Goal: Information Seeking & Learning: Find specific fact

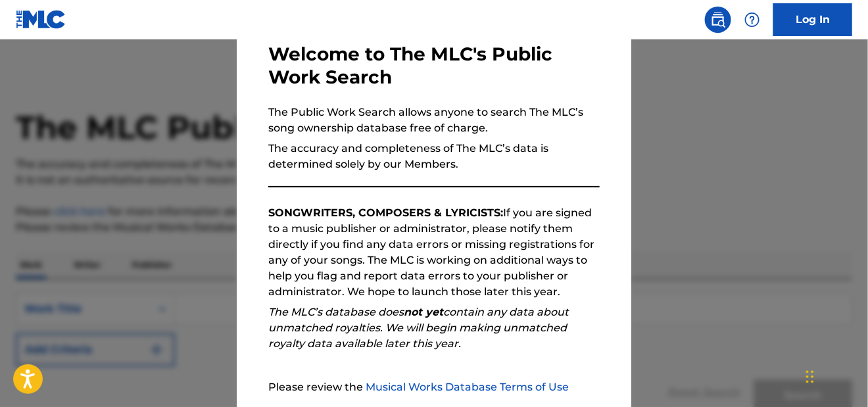
scroll to position [193, 0]
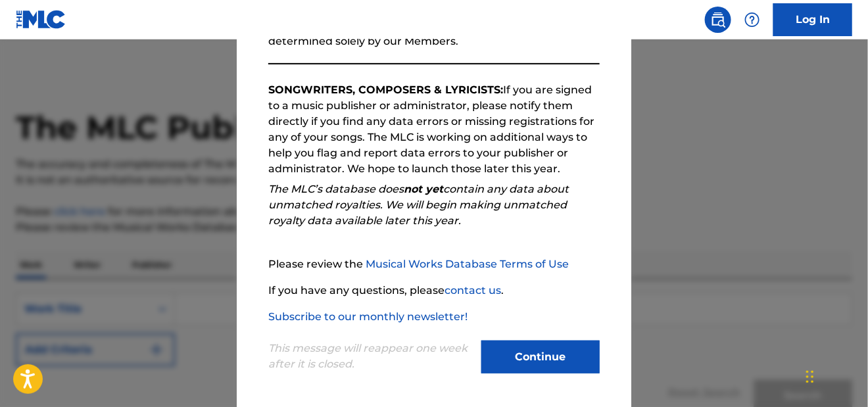
click at [537, 355] on button "Continue" at bounding box center [540, 357] width 118 height 33
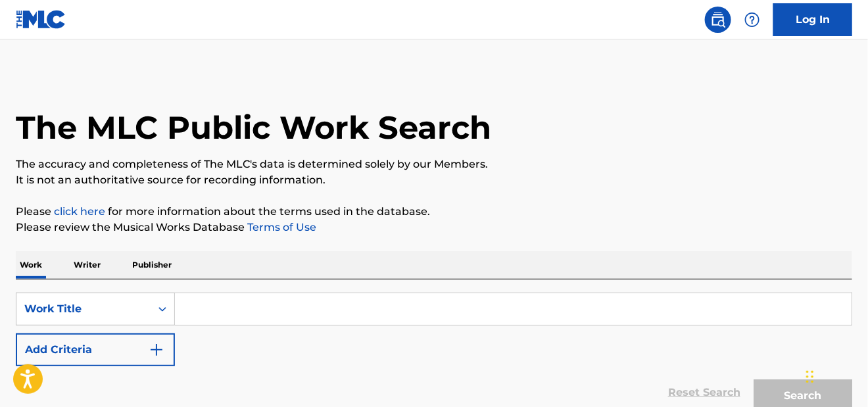
click at [201, 310] on input "Search Form" at bounding box center [513, 309] width 676 height 32
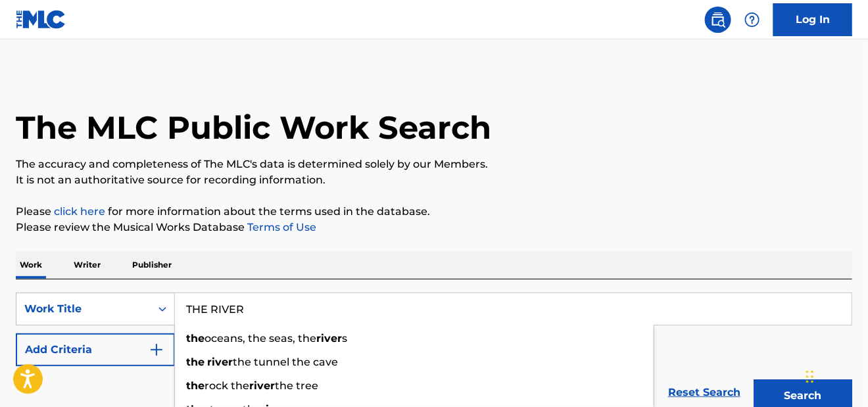
type input "THE RIVER"
click at [156, 346] on img "Search Form" at bounding box center [157, 350] width 16 height 16
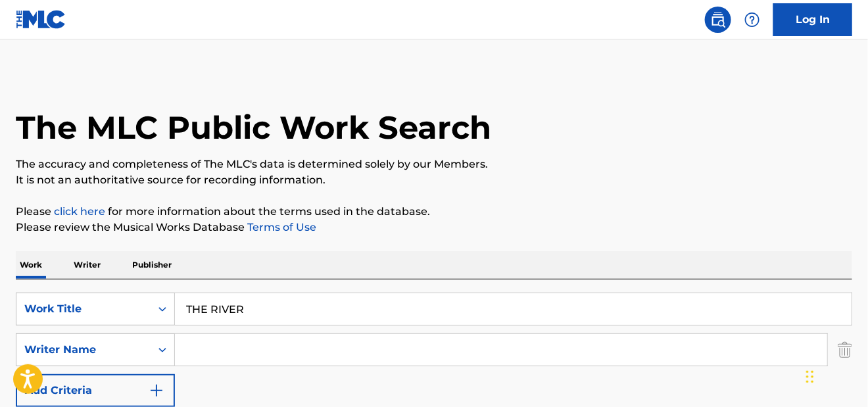
click at [204, 350] on input "Search Form" at bounding box center [501, 350] width 652 height 32
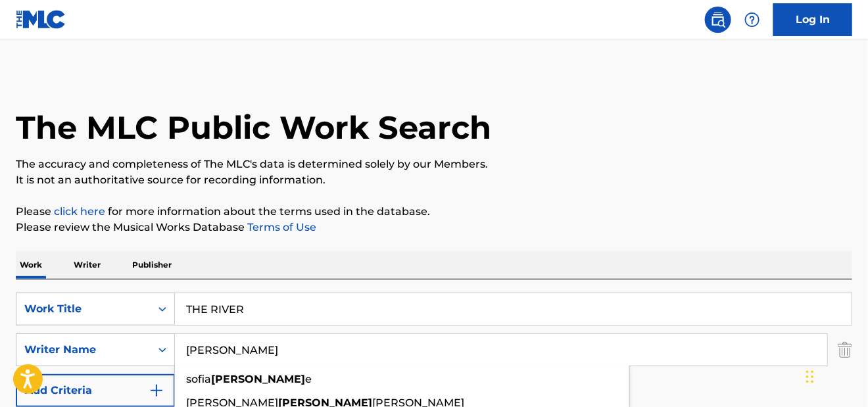
type input "[PERSON_NAME]"
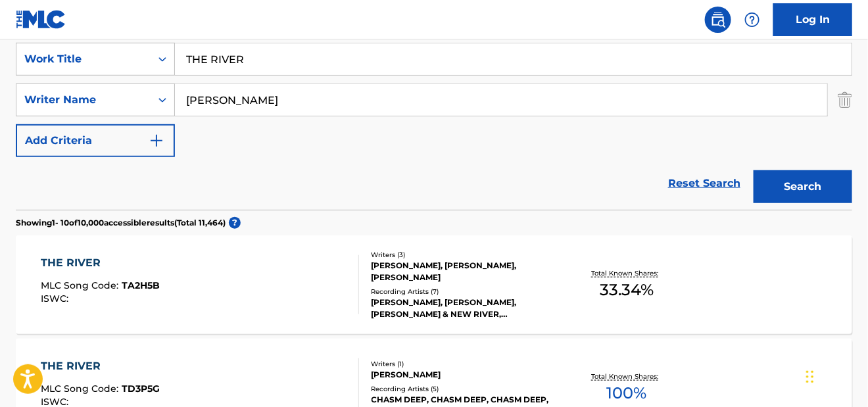
scroll to position [262, 0]
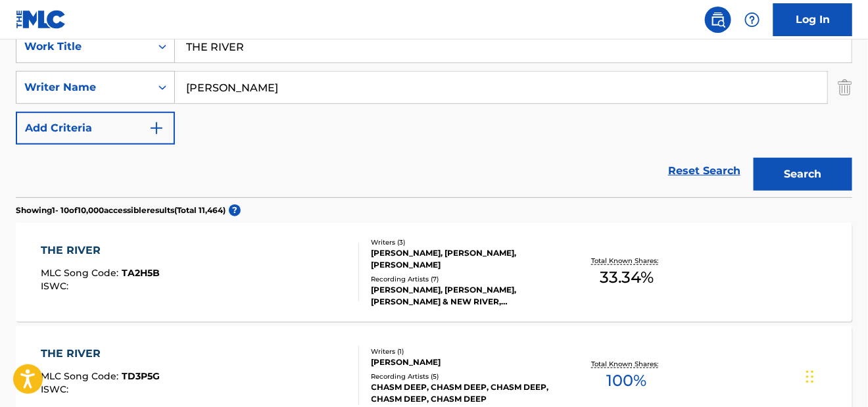
click at [84, 247] on div "THE RIVER" at bounding box center [100, 251] width 119 height 16
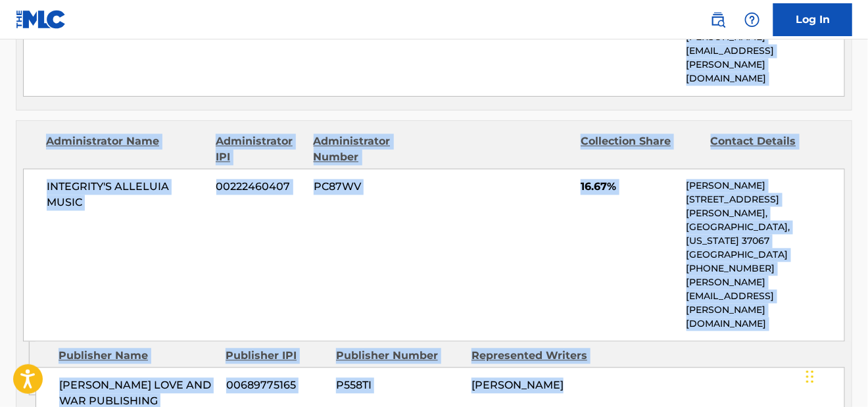
scroll to position [920, 0]
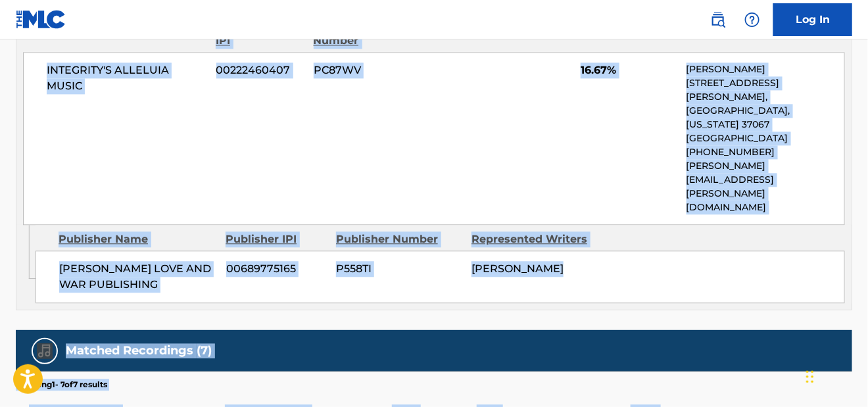
drag, startPoint x: 19, startPoint y: 116, endPoint x: 790, endPoint y: 197, distance: 775.4
copy div "THE RIVER Work Detail Member Work Identifier -- MLC Song Code TA2H5B ISWC -- Du…"
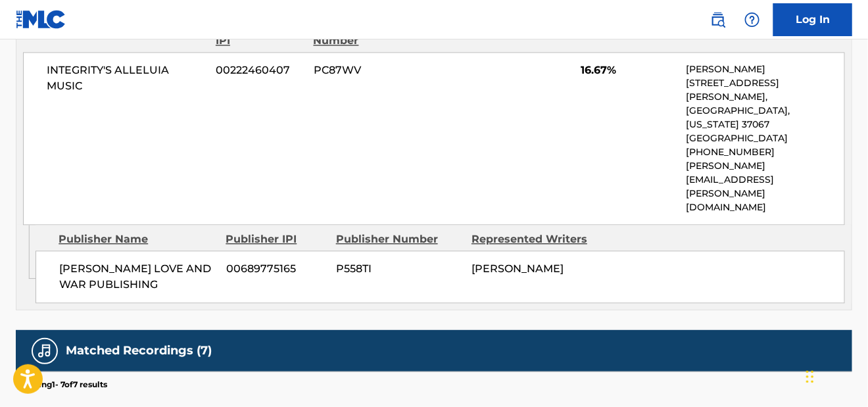
click at [137, 391] on div "Recording Artist" at bounding box center [123, 406] width 189 height 30
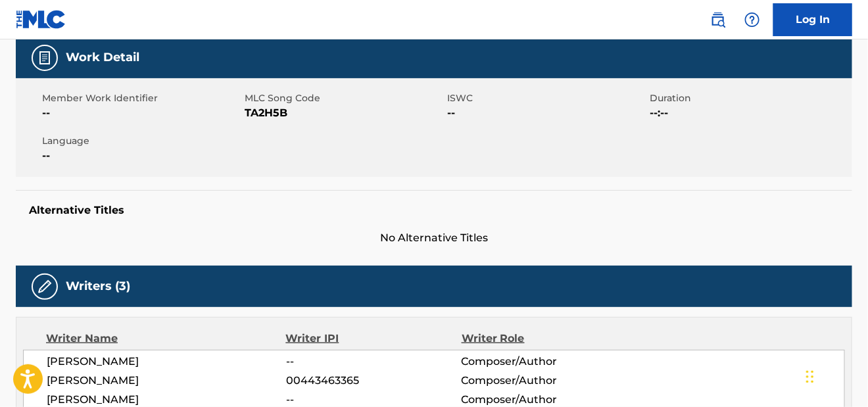
scroll to position [0, 0]
